Goal: Information Seeking & Learning: Find specific fact

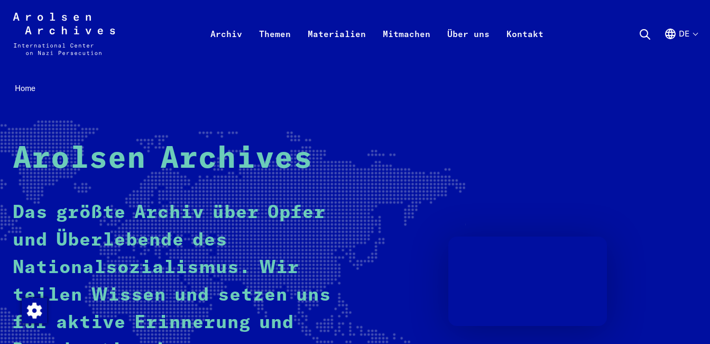
click at [693, 35] on button "de" at bounding box center [680, 47] width 33 height 38
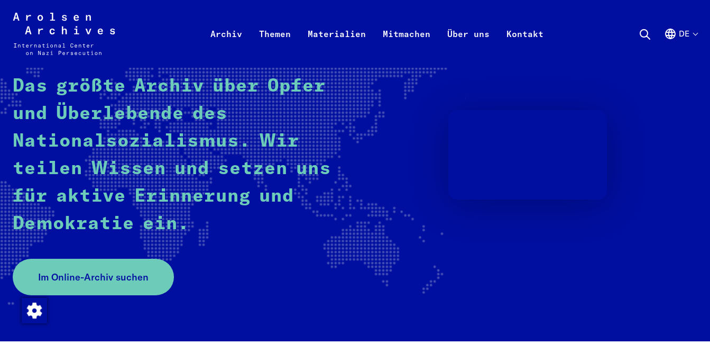
scroll to position [159, 0]
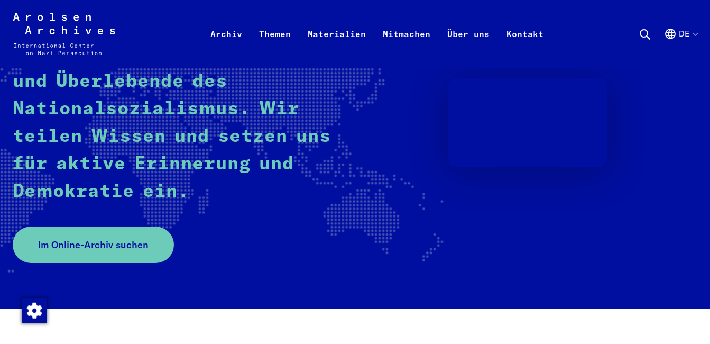
click at [684, 29] on button "de" at bounding box center [680, 47] width 33 height 38
click at [685, 32] on button "de" at bounding box center [680, 47] width 33 height 38
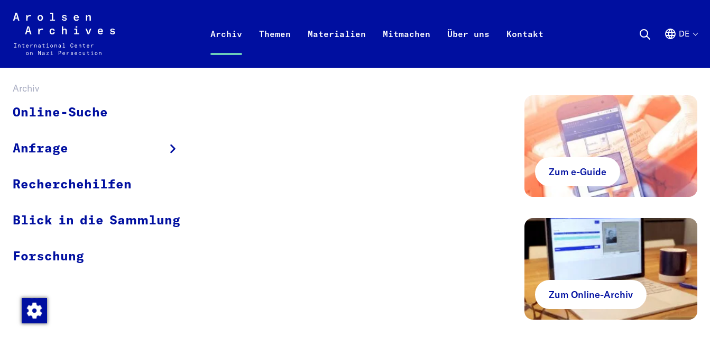
click at [230, 34] on link "Archiv" at bounding box center [226, 46] width 49 height 42
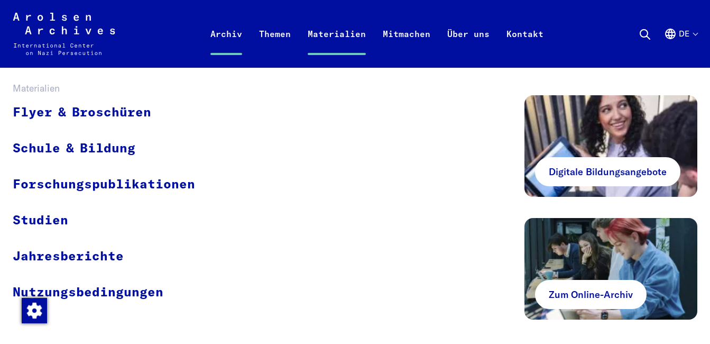
scroll to position [2804, 0]
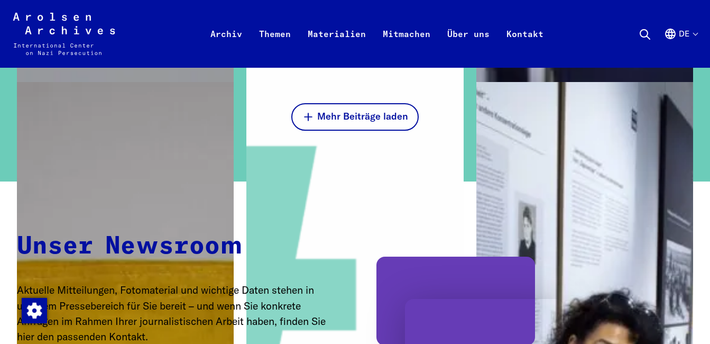
click at [696, 33] on button "de" at bounding box center [680, 47] width 33 height 38
click at [691, 35] on button "de" at bounding box center [680, 47] width 33 height 38
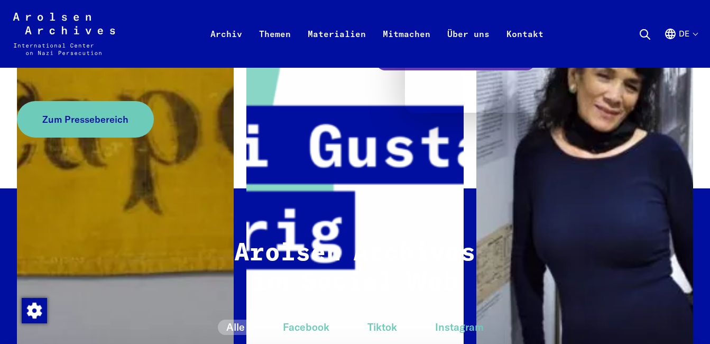
scroll to position [3068, 0]
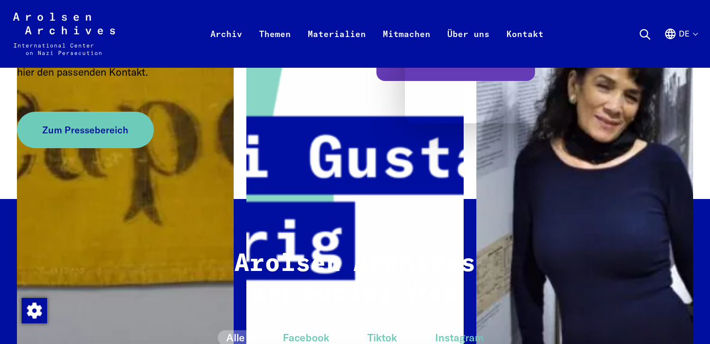
click at [695, 35] on button "de" at bounding box center [680, 47] width 33 height 38
click at [687, 33] on button "de" at bounding box center [680, 47] width 33 height 38
click at [79, 123] on span "Zum Pressebereich" at bounding box center [81, 130] width 86 height 14
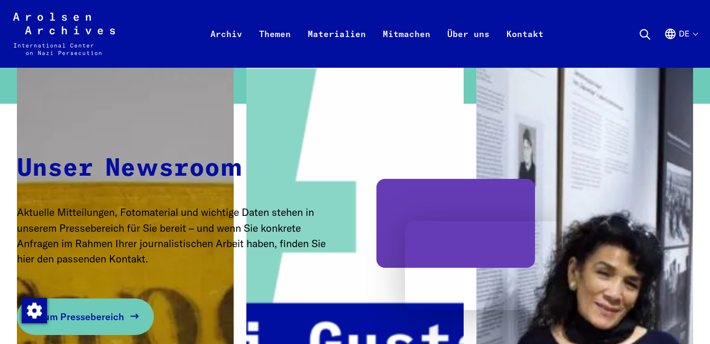
scroll to position [2857, 0]
